Goal: Task Accomplishment & Management: Use online tool/utility

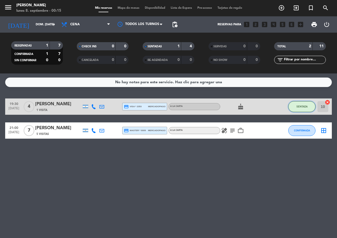
click at [302, 107] on span "SENTADA" at bounding box center [302, 106] width 11 height 3
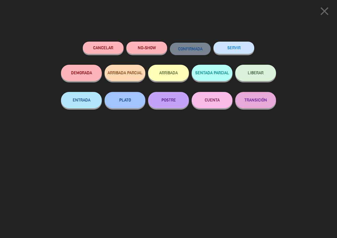
click at [235, 47] on button "SERVIR" at bounding box center [234, 48] width 41 height 12
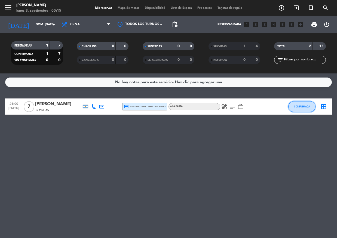
click at [307, 101] on button "CONFIRMADA" at bounding box center [302, 106] width 27 height 11
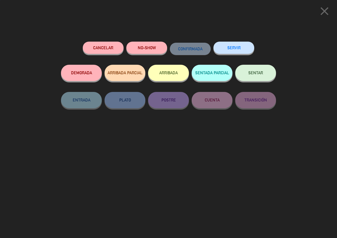
click at [241, 43] on button "SERVIR" at bounding box center [234, 48] width 41 height 12
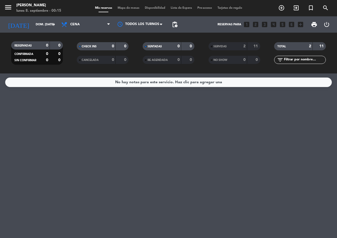
click at [44, 31] on div "[DATE] dom. [DATE] arrow_drop_down" at bounding box center [31, 24] width 54 height 16
click at [43, 31] on div "[DATE] dom. [DATE] arrow_drop_down" at bounding box center [31, 24] width 54 height 16
click at [43, 29] on div "[DATE] dom. [DATE] arrow_drop_down" at bounding box center [31, 25] width 54 height 12
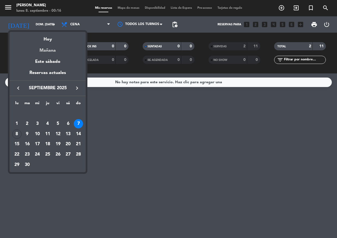
click at [51, 50] on div "Mañana" at bounding box center [48, 48] width 76 height 11
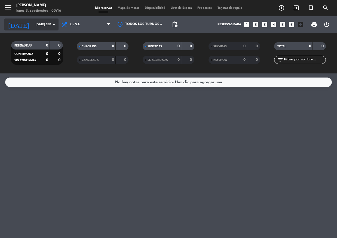
click at [34, 24] on input "[DATE] sep." at bounding box center [54, 24] width 42 height 9
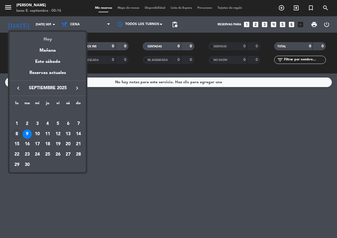
click at [45, 35] on div "Hoy" at bounding box center [48, 37] width 76 height 11
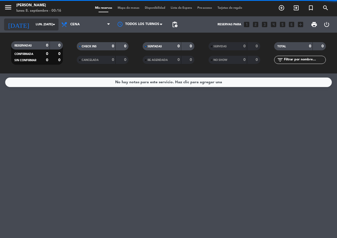
click at [37, 25] on input "lun. [DATE]" at bounding box center [54, 24] width 42 height 9
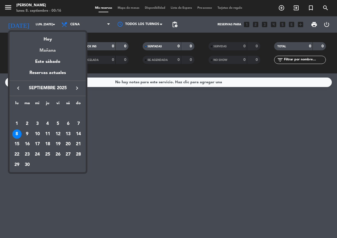
click at [49, 50] on div "Mañana" at bounding box center [48, 48] width 76 height 11
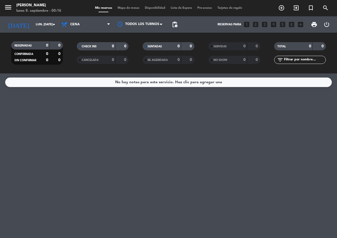
type input "[DATE] sep."
